Goal: Information Seeking & Learning: Learn about a topic

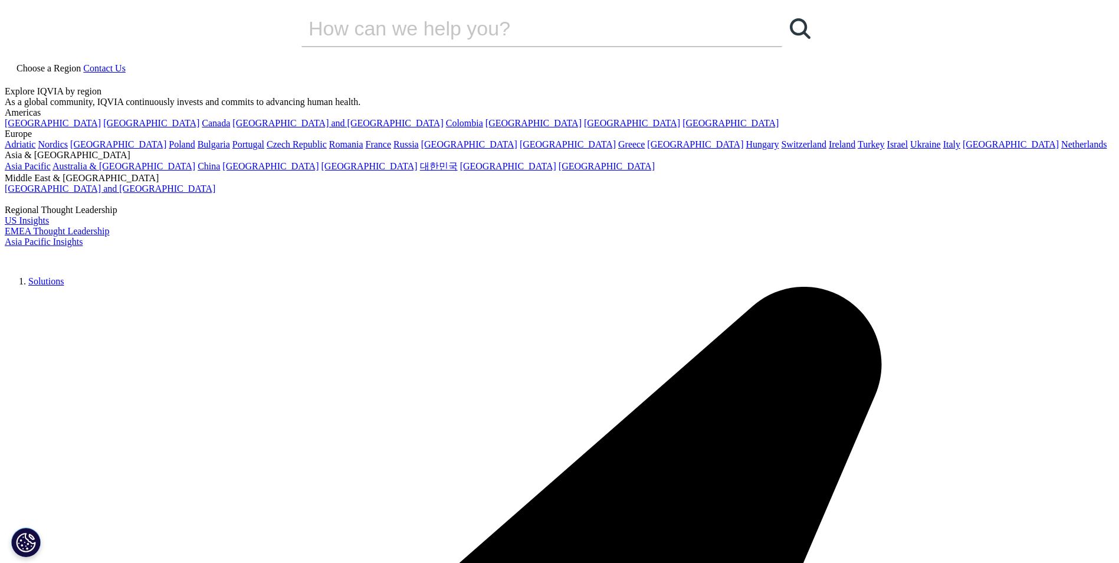
click at [64, 276] on link "Solutions" at bounding box center [45, 281] width 35 height 10
checkbox input "true"
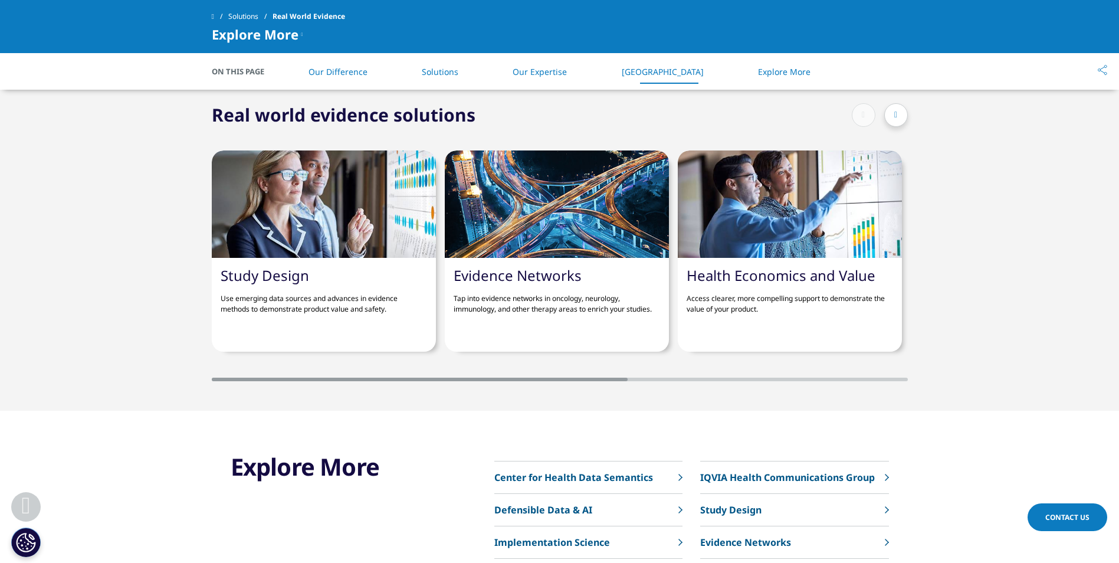
scroll to position [2655, 0]
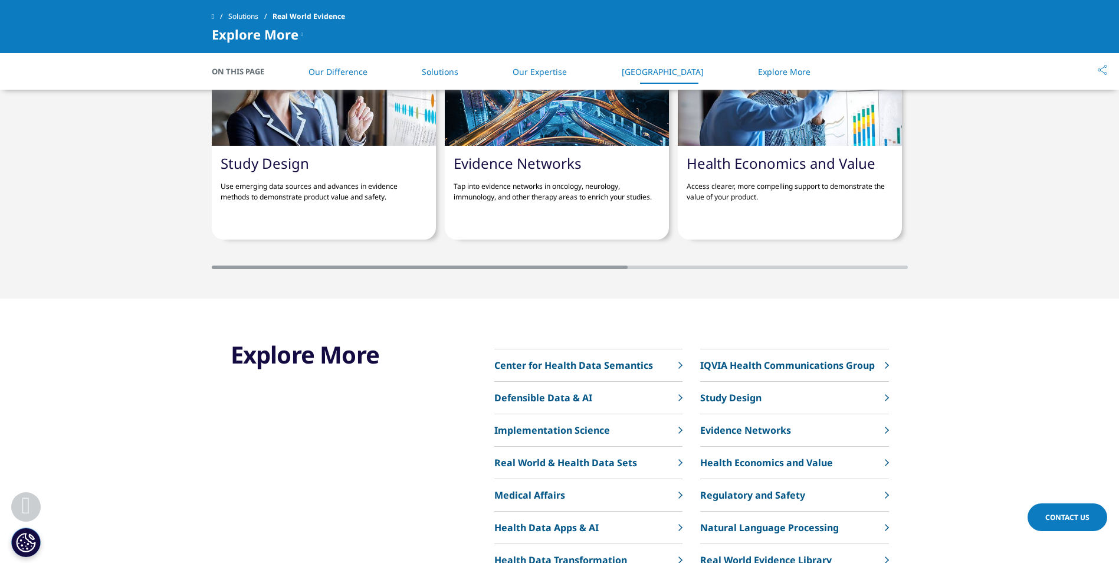
click at [778, 153] on link "Health Economics and Value" at bounding box center [781, 162] width 189 height 19
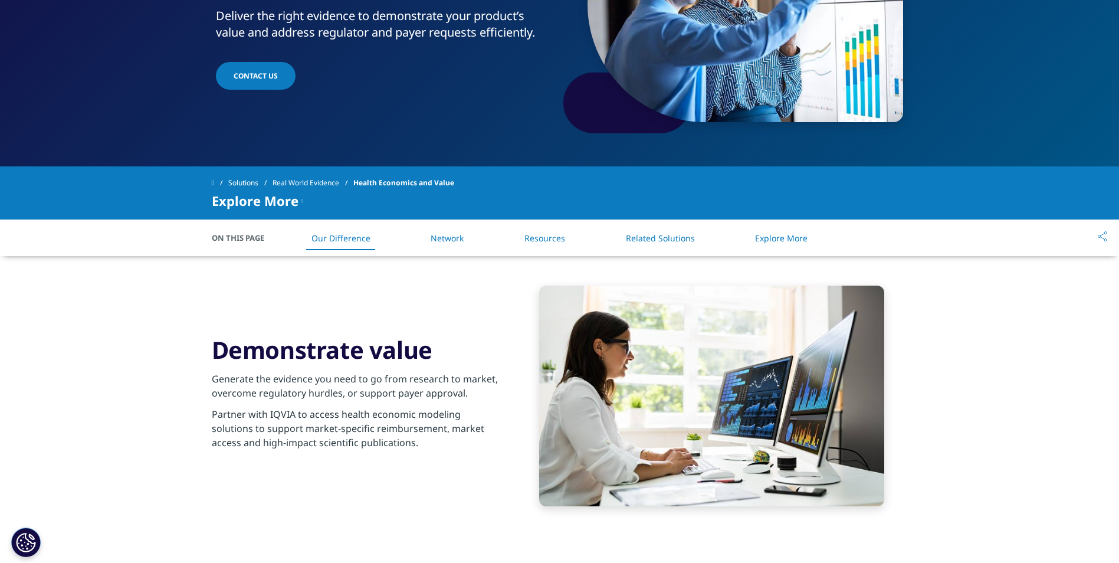
scroll to position [59, 0]
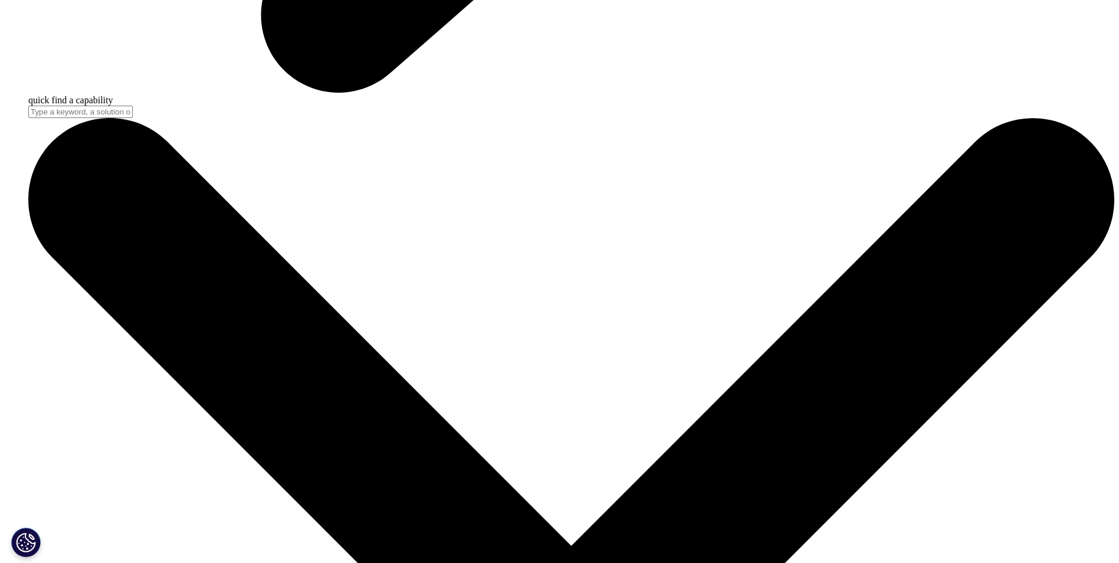
scroll to position [4720, 0]
